Goal: Task Accomplishment & Management: Manage account settings

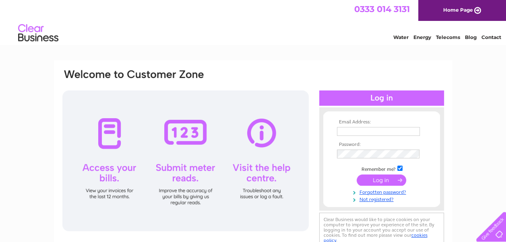
type input "liz@townandcountryvet.co.uk"
click at [111, 137] on div at bounding box center [185, 161] width 246 height 141
click at [401, 178] on input "submit" at bounding box center [382, 180] width 50 height 11
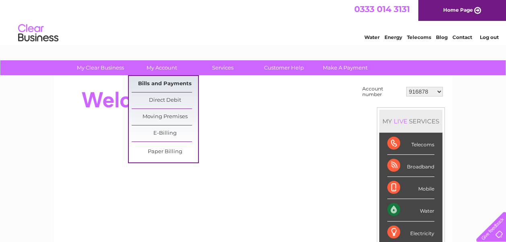
click at [147, 83] on link "Bills and Payments" at bounding box center [165, 84] width 66 height 16
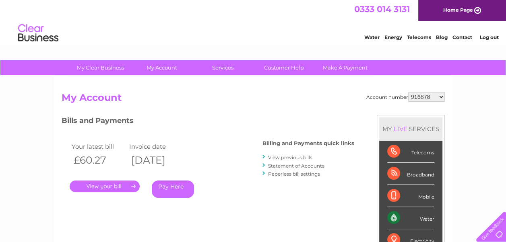
click at [116, 186] on link "." at bounding box center [105, 187] width 70 height 12
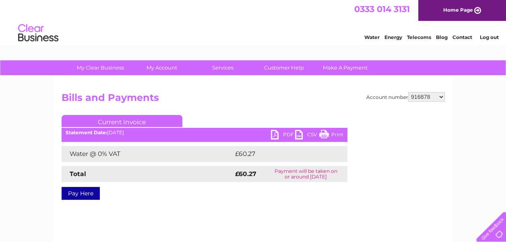
click at [272, 131] on link "PDF" at bounding box center [283, 136] width 24 height 12
click at [427, 96] on select "916878 30270082" at bounding box center [426, 97] width 37 height 10
select select "30270082"
click at [408, 92] on select "916878 30270082" at bounding box center [426, 97] width 37 height 10
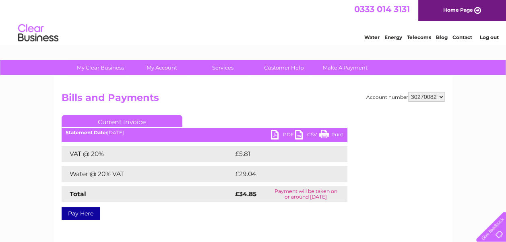
click at [274, 132] on link "PDF" at bounding box center [283, 136] width 24 height 12
click at [491, 38] on link "Log out" at bounding box center [489, 37] width 19 height 6
